Goal: Navigation & Orientation: Find specific page/section

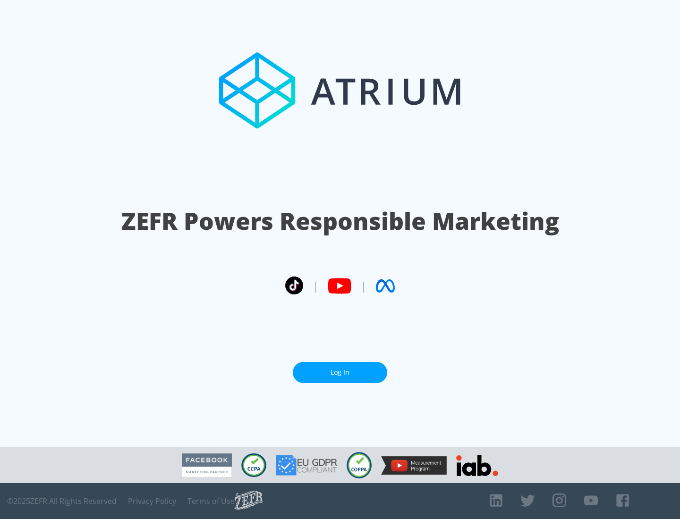
click at [340, 373] on link "Log In" at bounding box center [340, 372] width 94 height 21
